Goal: Connect with others: Connect with others

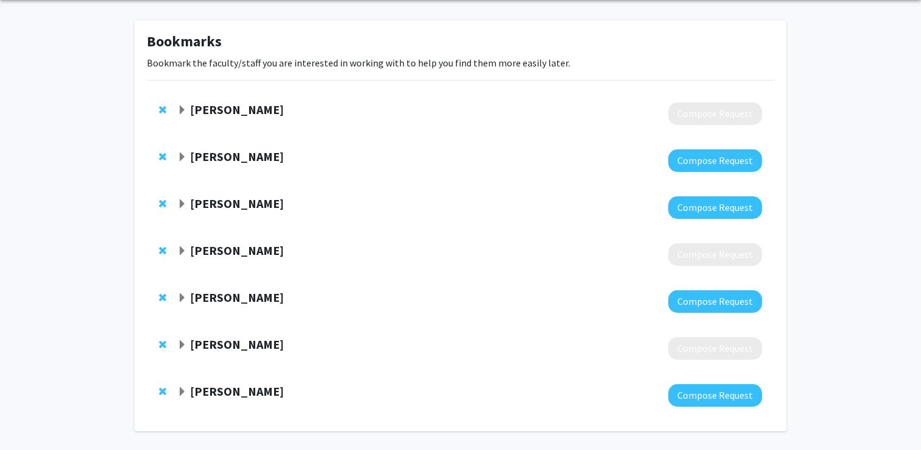
scroll to position [66, 0]
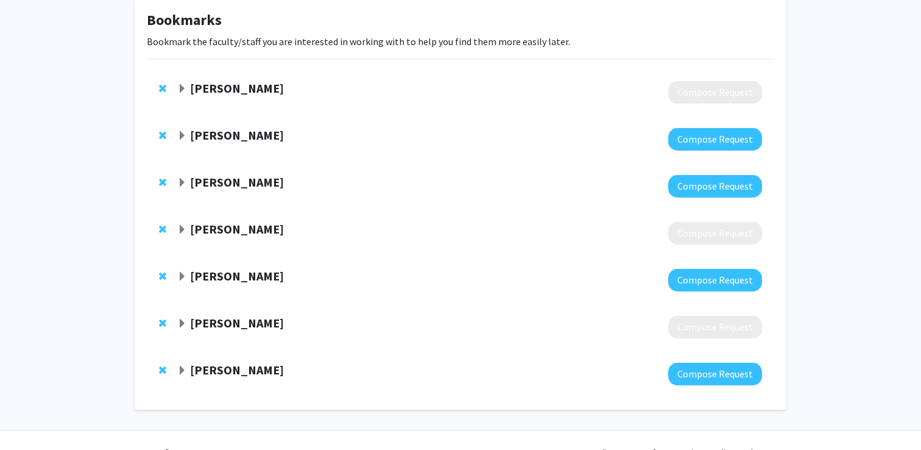
click at [239, 369] on strong "[PERSON_NAME]" at bounding box center [237, 369] width 94 height 15
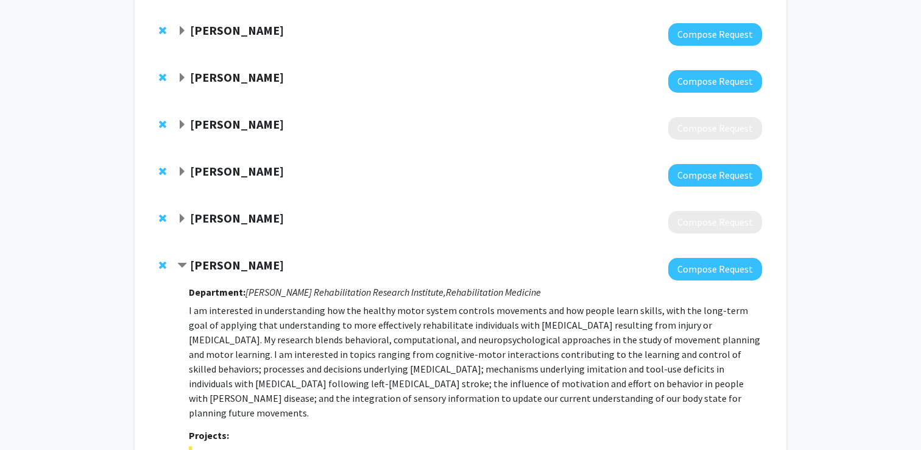
scroll to position [0, 0]
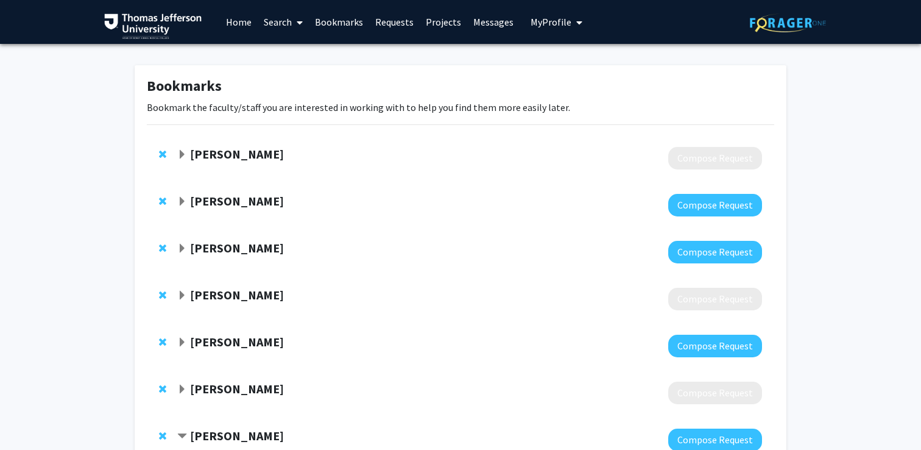
click at [511, 23] on link "Messages" at bounding box center [493, 22] width 52 height 43
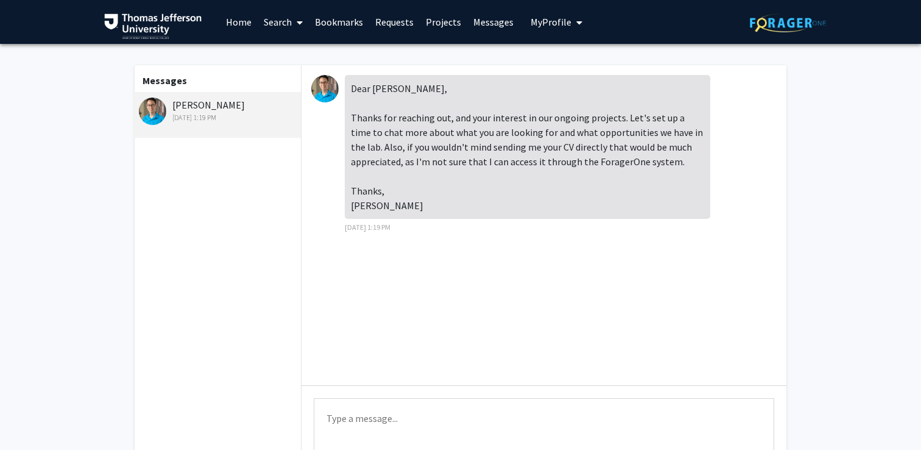
click at [218, 109] on div "Aaron Wong Sep 2, 2025 1:19 PM" at bounding box center [218, 110] width 159 height 26
click at [194, 106] on div "Aaron Wong Sep 2, 2025 1:19 PM" at bounding box center [218, 110] width 159 height 26
click at [238, 23] on link "Home" at bounding box center [239, 22] width 38 height 43
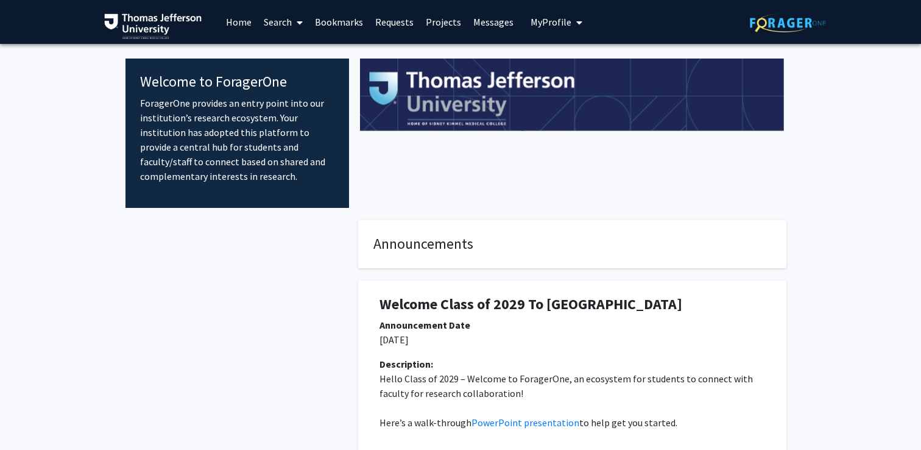
click at [474, 22] on link "Messages" at bounding box center [493, 22] width 52 height 43
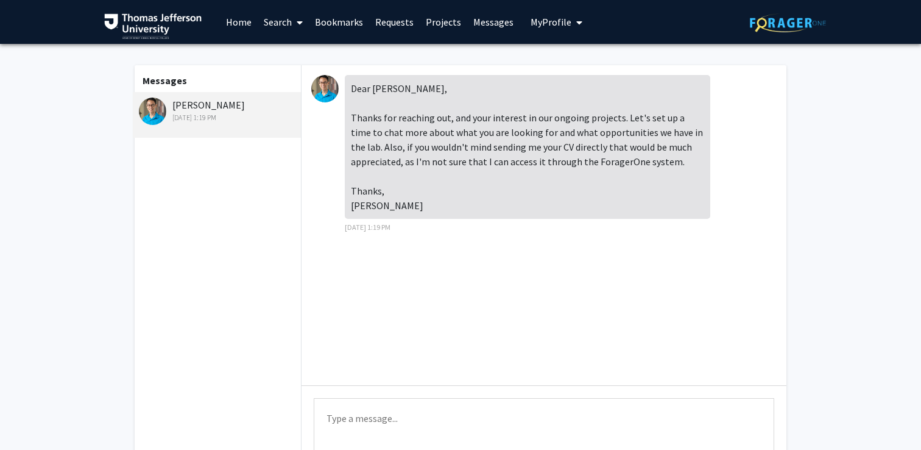
click at [281, 28] on link "Search" at bounding box center [283, 22] width 51 height 43
click at [407, 10] on link "Requests" at bounding box center [394, 22] width 51 height 43
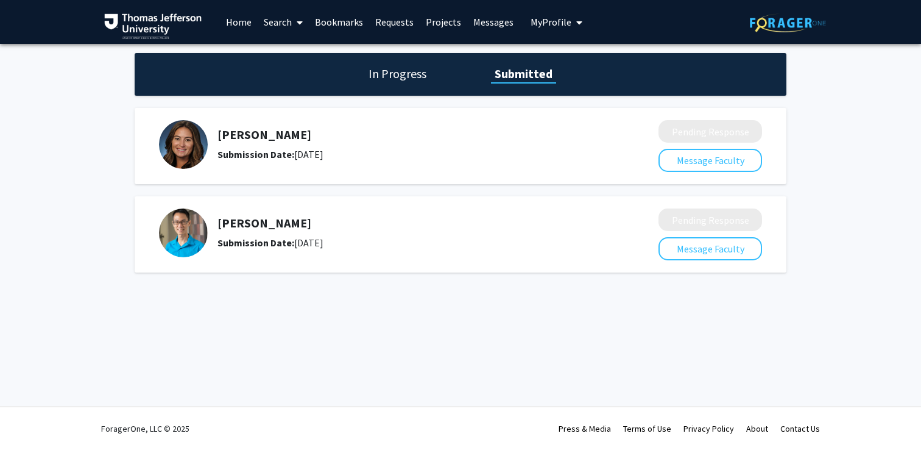
click at [355, 19] on link "Bookmarks" at bounding box center [339, 22] width 60 height 43
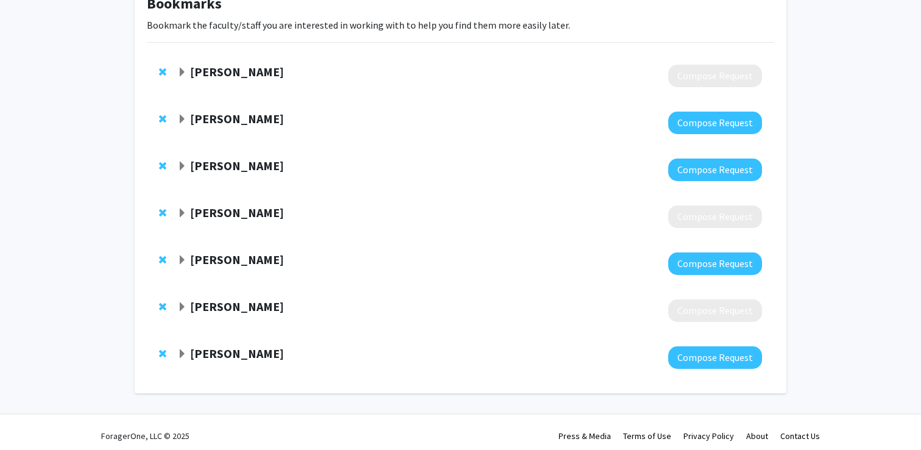
scroll to position [90, 0]
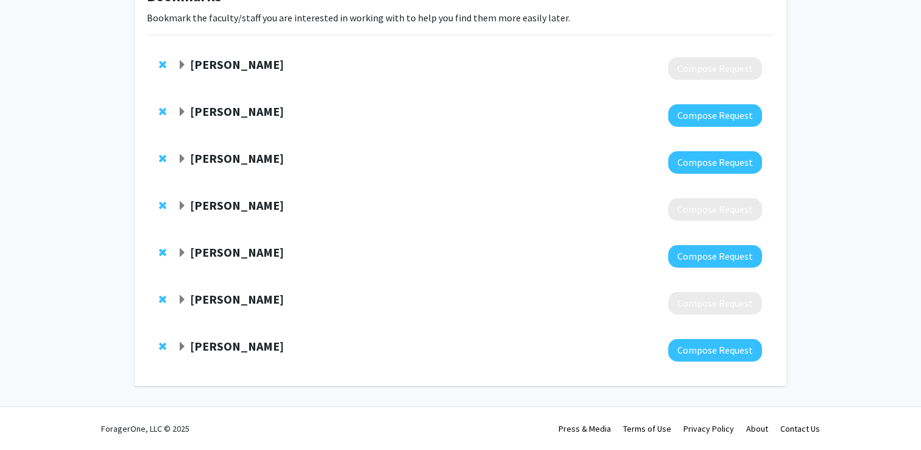
click at [224, 341] on strong "[PERSON_NAME]" at bounding box center [237, 345] width 94 height 15
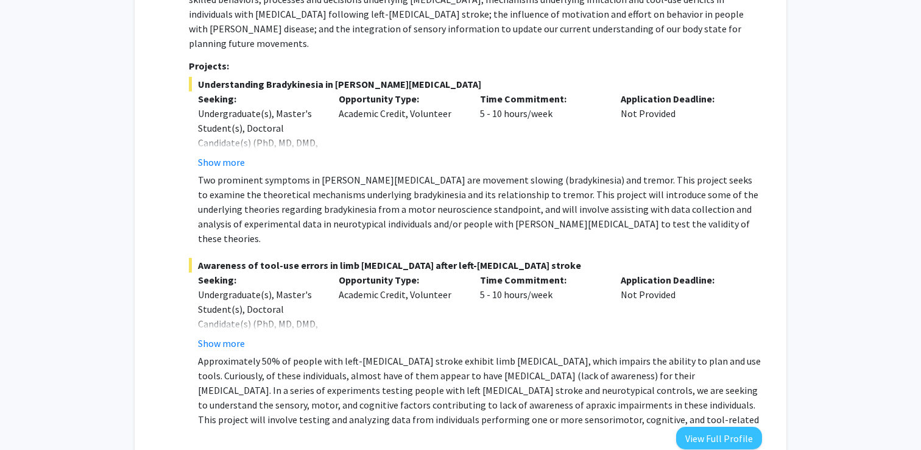
scroll to position [546, 0]
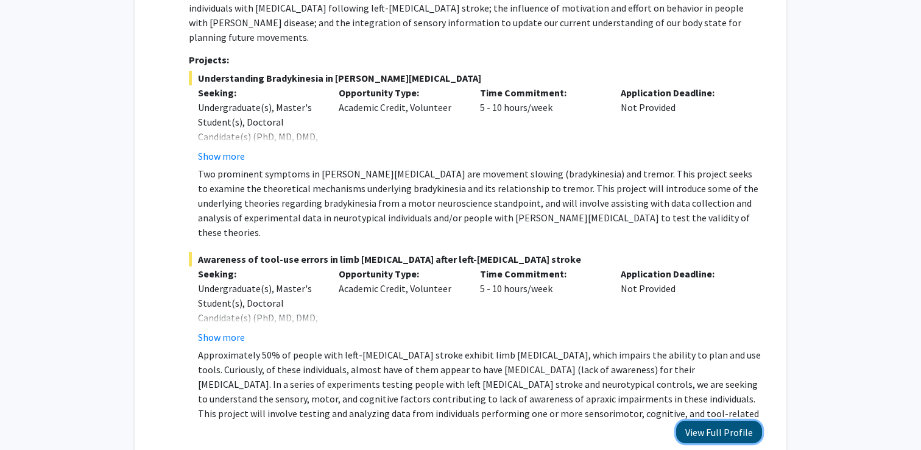
click at [715, 420] on button "View Full Profile" at bounding box center [719, 431] width 86 height 23
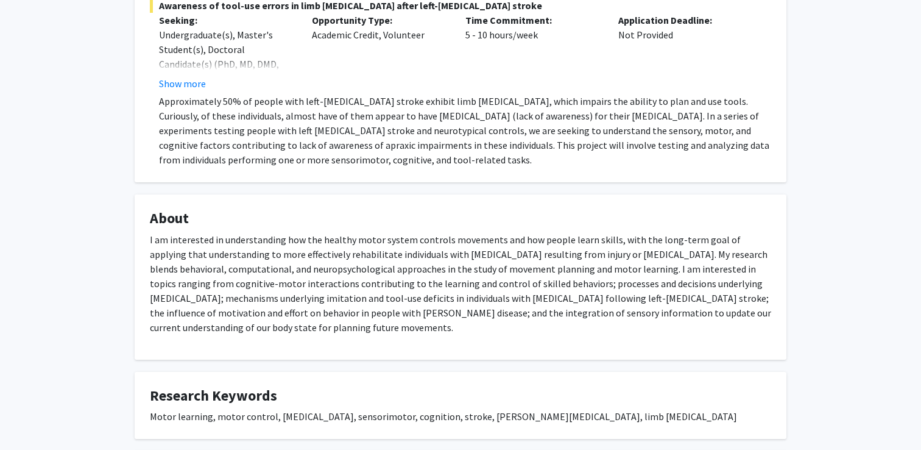
scroll to position [440, 0]
